Goal: Task Accomplishment & Management: Manage account settings

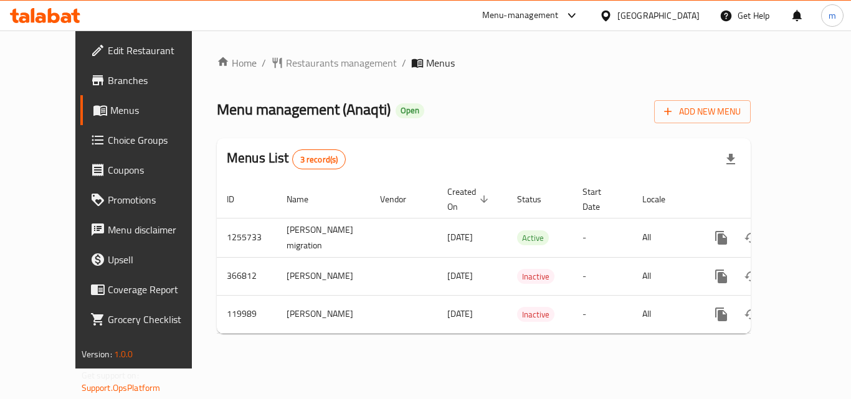
click at [108, 54] on span "Edit Restaurant" at bounding box center [158, 50] width 100 height 15
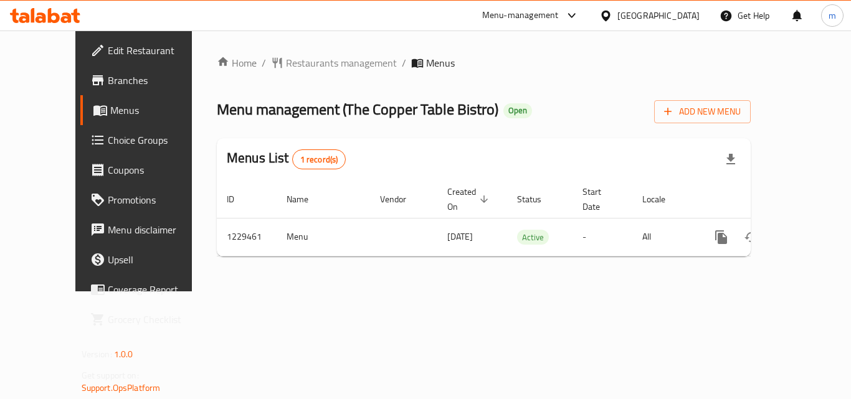
click at [641, 22] on div "[GEOGRAPHIC_DATA]" at bounding box center [658, 16] width 82 height 14
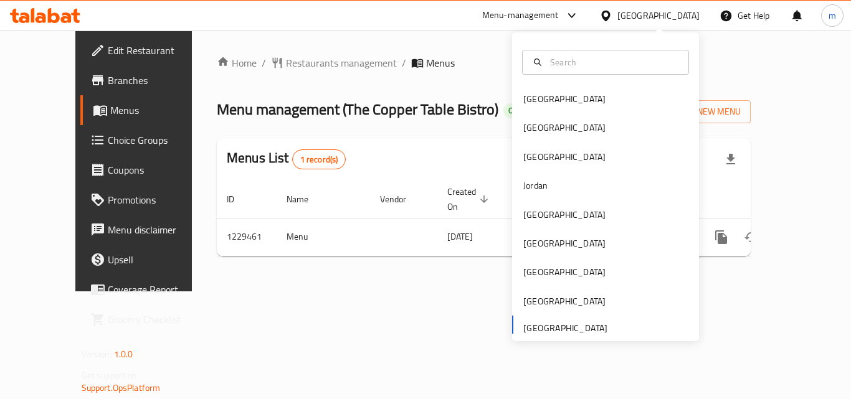
click at [561, 331] on div "Bahrain Egypt Iraq Jordan Kuwait Oman Qatar Saudi Arabia United Arab Emirates" at bounding box center [605, 213] width 187 height 256
drag, startPoint x: 475, startPoint y: 14, endPoint x: 497, endPoint y: 26, distance: 24.8
click at [476, 14] on div "Menu-management" at bounding box center [530, 16] width 117 height 30
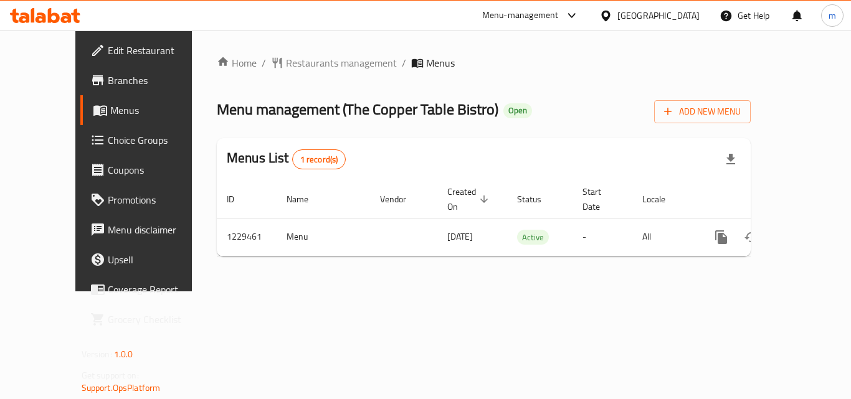
click at [524, 21] on div "Menu-management" at bounding box center [520, 15] width 77 height 15
click at [480, 99] on div "Restaurant-Management" at bounding box center [454, 108] width 118 height 29
click at [641, 19] on div "[GEOGRAPHIC_DATA]" at bounding box center [658, 16] width 82 height 14
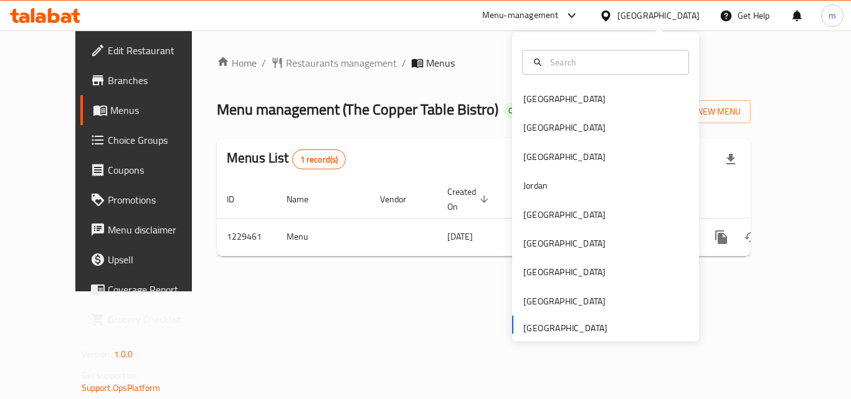
click at [559, 324] on div "Bahrain Egypt Iraq Jordan Kuwait Oman Qatar Saudi Arabia United Arab Emirates" at bounding box center [605, 213] width 187 height 256
click at [591, 330] on div "[GEOGRAPHIC_DATA] [GEOGRAPHIC_DATA] [GEOGRAPHIC_DATA] [GEOGRAPHIC_DATA] [GEOGRA…" at bounding box center [605, 213] width 187 height 256
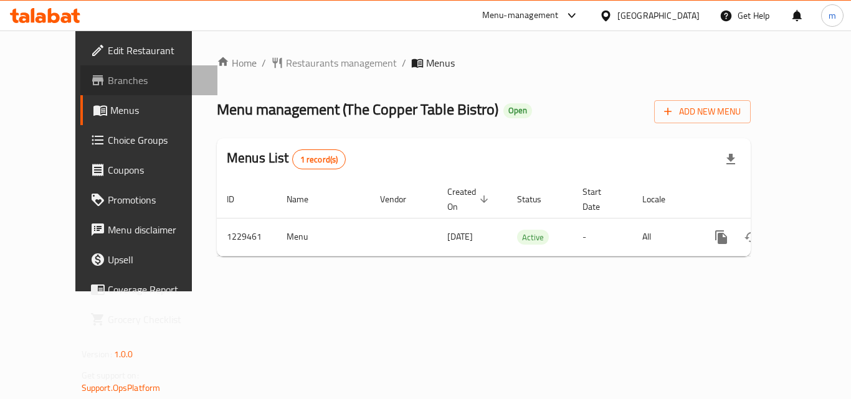
click at [108, 80] on span "Branches" at bounding box center [158, 80] width 100 height 15
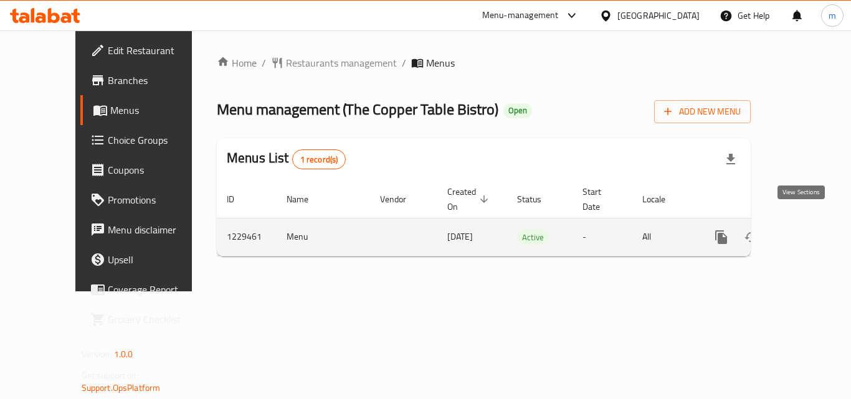
click at [803, 230] on icon "enhanced table" at bounding box center [810, 237] width 15 height 15
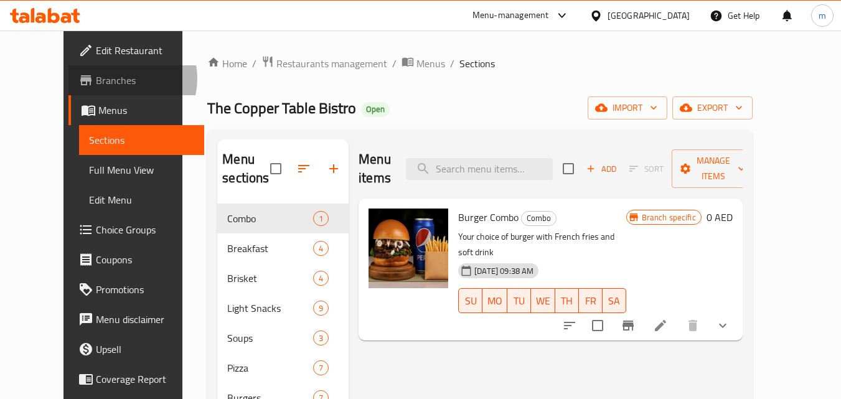
click at [96, 78] on span "Branches" at bounding box center [145, 80] width 98 height 15
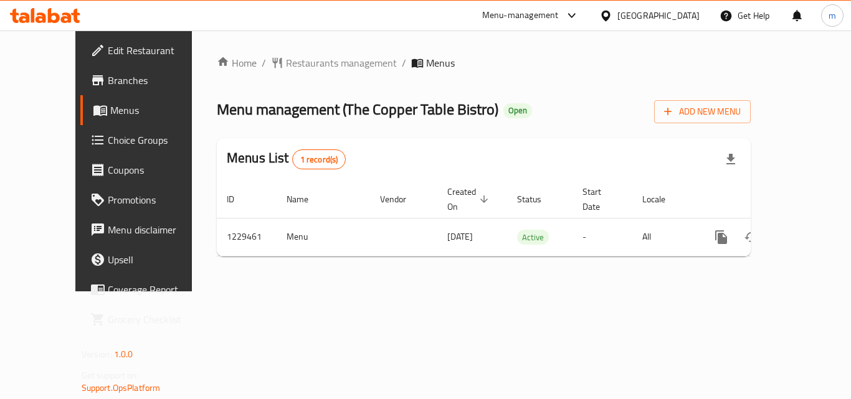
click at [676, 17] on div "[GEOGRAPHIC_DATA]" at bounding box center [658, 16] width 82 height 14
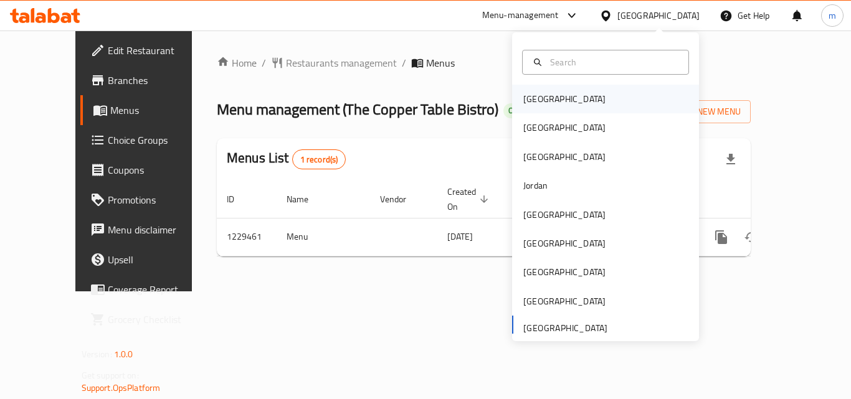
click at [575, 92] on div "[GEOGRAPHIC_DATA]" at bounding box center [605, 99] width 187 height 29
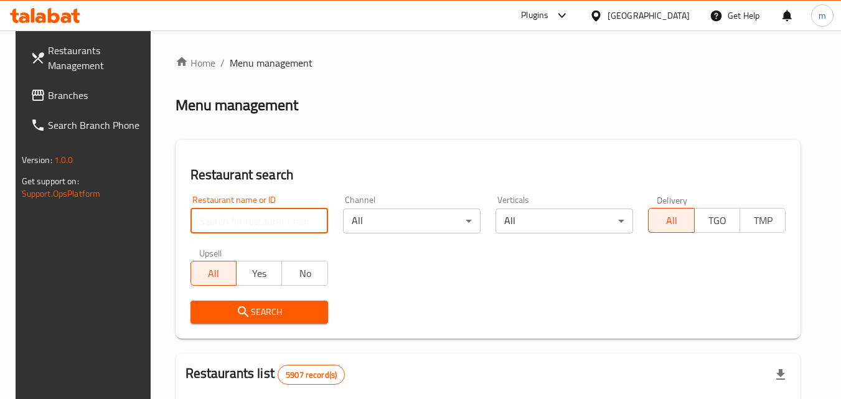
paste input "30825"
type input "30825"
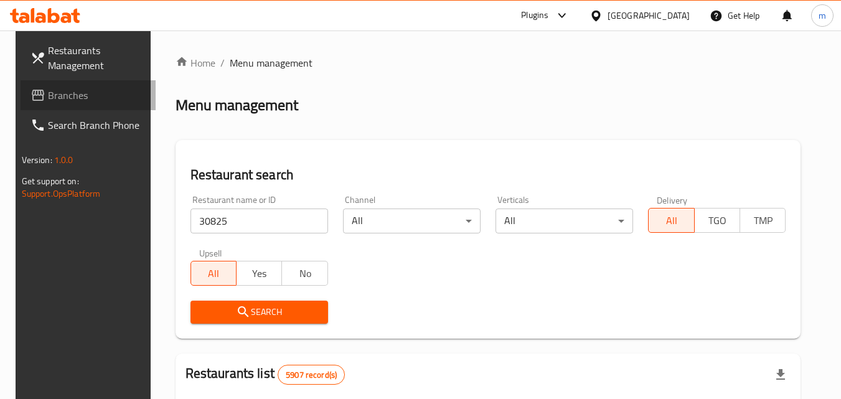
click at [64, 95] on span "Branches" at bounding box center [97, 95] width 98 height 15
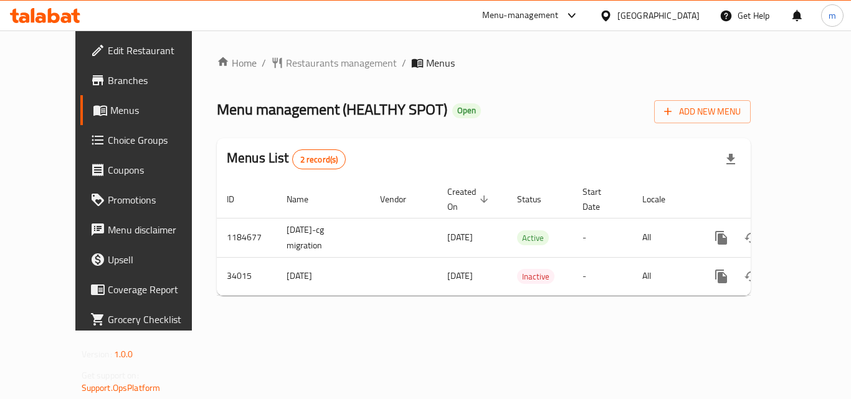
click at [673, 19] on div "[GEOGRAPHIC_DATA]" at bounding box center [658, 16] width 82 height 14
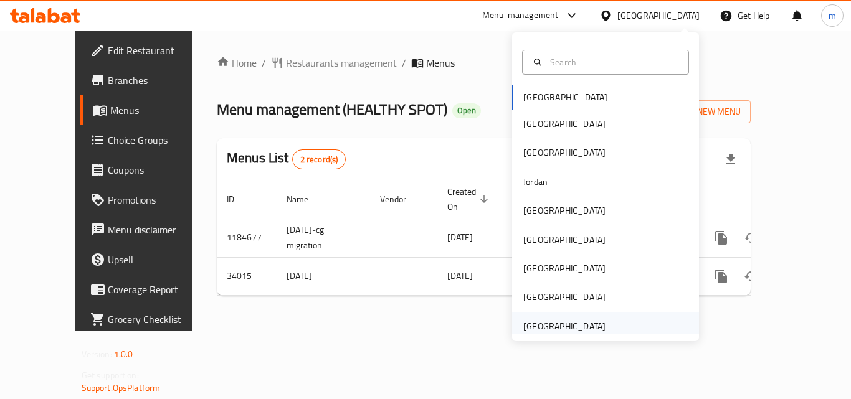
click at [585, 323] on div "[GEOGRAPHIC_DATA]" at bounding box center [564, 327] width 82 height 14
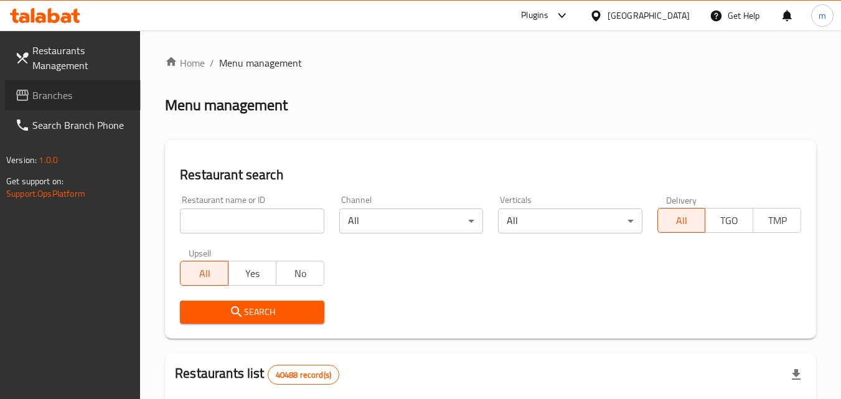
click at [54, 95] on span "Branches" at bounding box center [81, 95] width 98 height 15
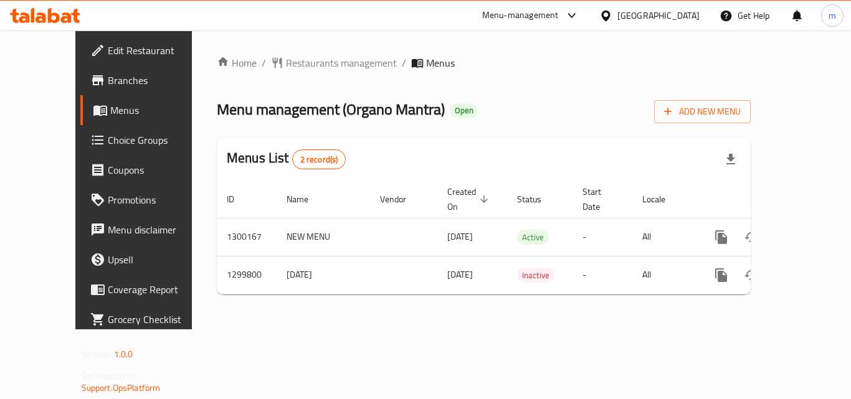
click at [691, 12] on div "[GEOGRAPHIC_DATA]" at bounding box center [658, 16] width 82 height 14
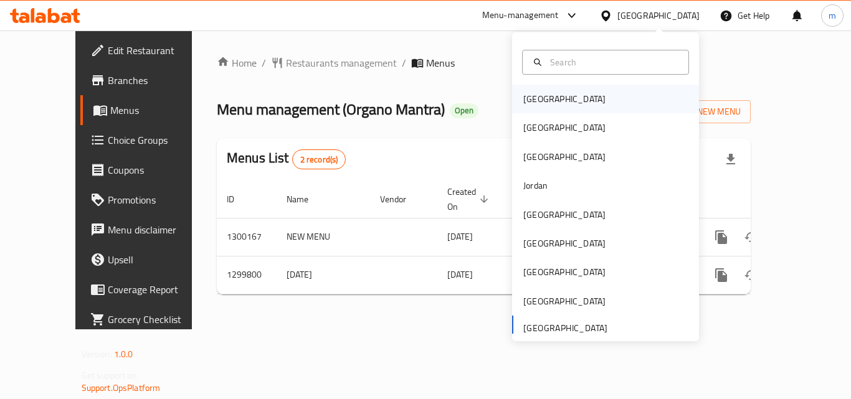
click at [552, 92] on div "[GEOGRAPHIC_DATA]" at bounding box center [564, 99] width 102 height 29
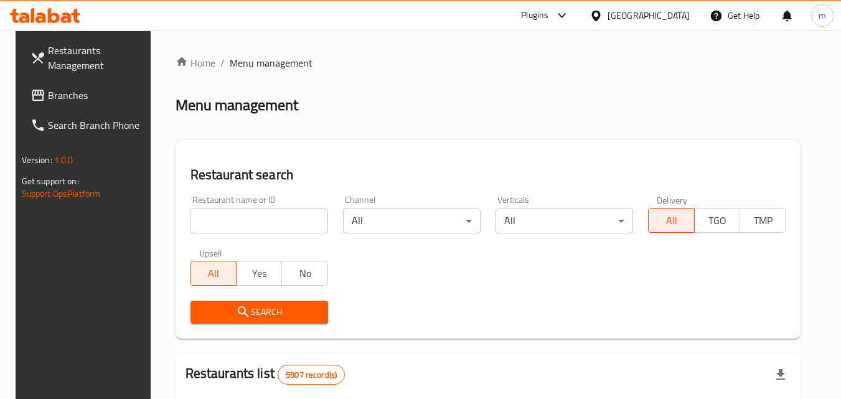
click at [570, 16] on div at bounding box center [559, 15] width 21 height 15
click at [463, 109] on div "Restaurant-Management" at bounding box center [496, 113] width 98 height 14
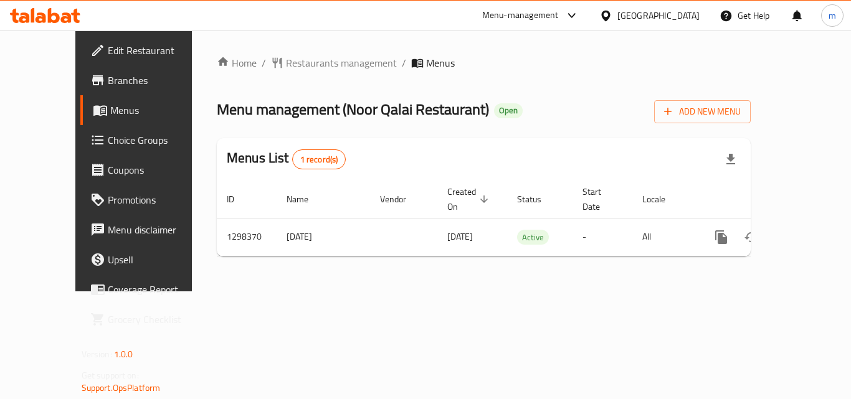
click at [108, 54] on span "Edit Restaurant" at bounding box center [158, 50] width 100 height 15
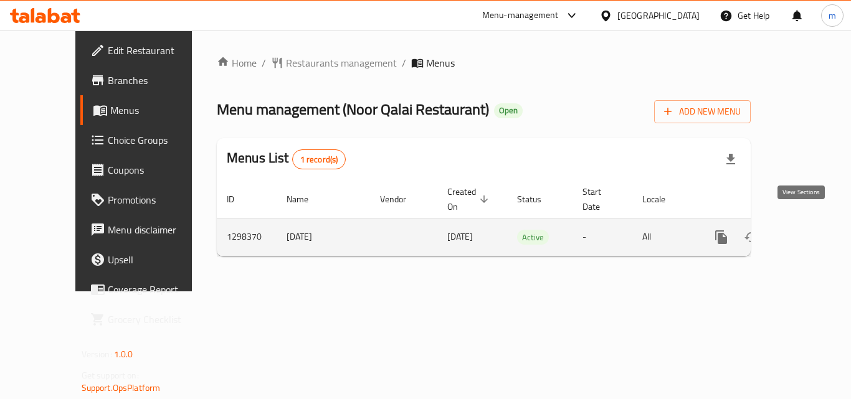
click at [805, 230] on icon "enhanced table" at bounding box center [810, 237] width 15 height 15
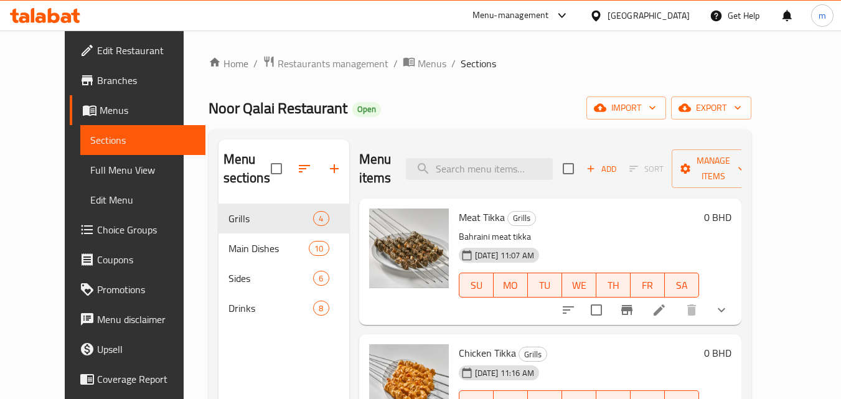
click at [100, 108] on span "Menus" at bounding box center [148, 110] width 96 height 15
